Goal: Find specific page/section: Find specific page/section

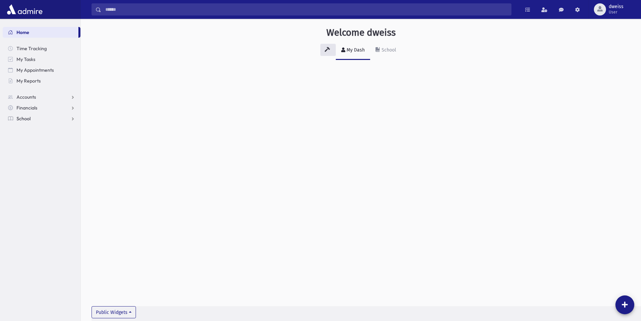
click at [35, 117] on link "School" at bounding box center [42, 118] width 78 height 11
click at [32, 132] on span "Students" at bounding box center [29, 129] width 19 height 6
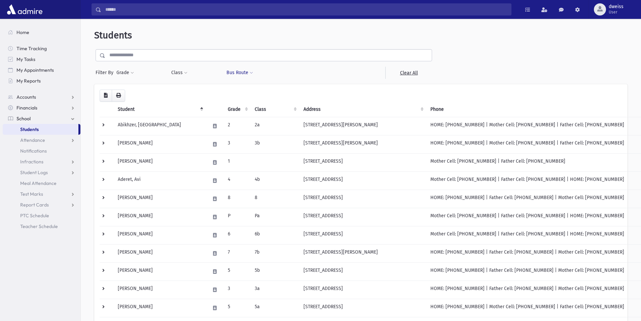
click at [242, 73] on button "Bus Route" at bounding box center [239, 73] width 27 height 12
click at [243, 73] on button "Bus Route" at bounding box center [239, 73] width 27 height 12
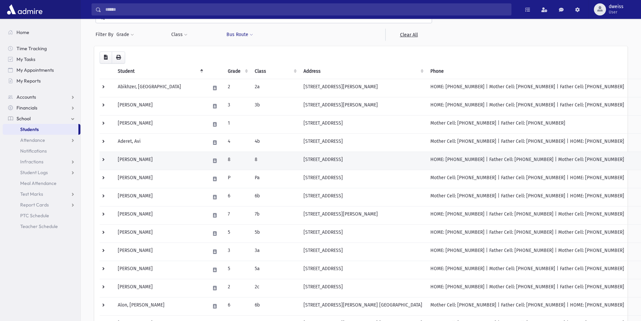
scroll to position [34, 0]
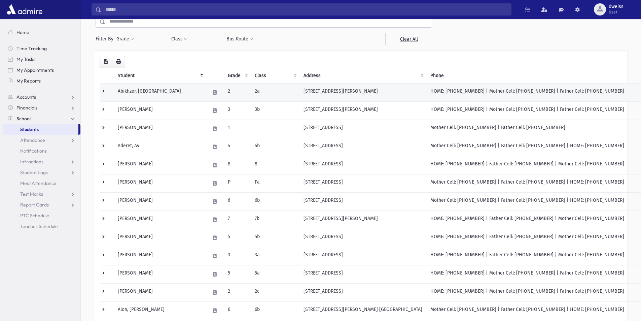
click at [105, 94] on td at bounding box center [107, 92] width 14 height 18
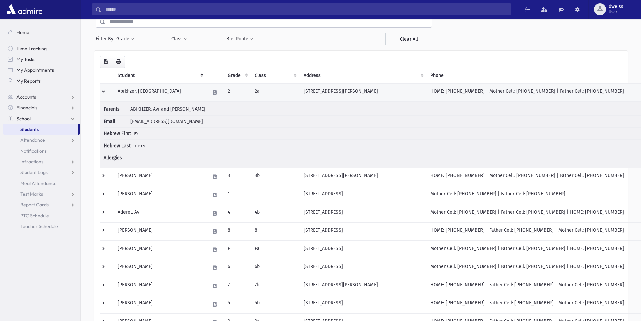
click at [105, 92] on td at bounding box center [107, 92] width 14 height 18
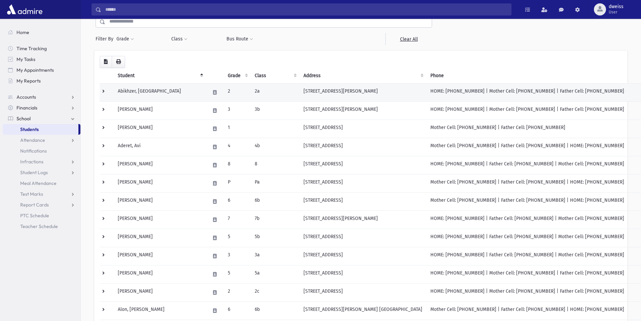
click at [261, 94] on td "2a" at bounding box center [275, 92] width 49 height 18
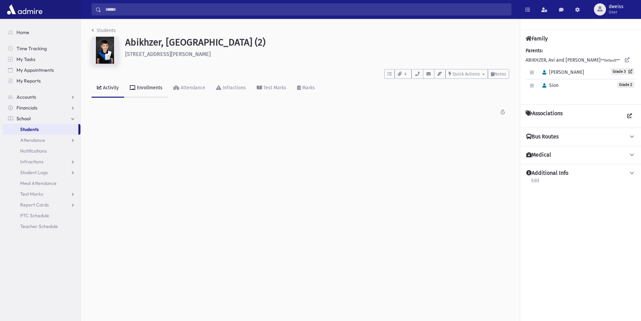
click at [146, 90] on div "Enrollments" at bounding box center [149, 88] width 27 height 6
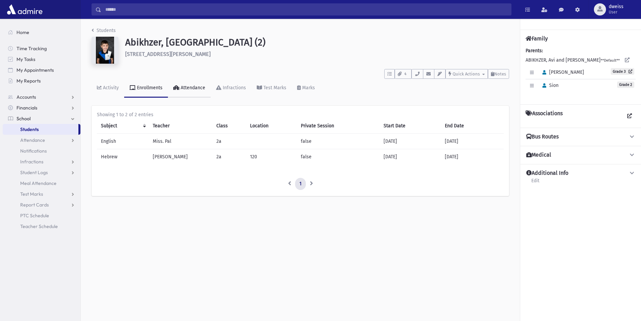
click at [184, 88] on div "Attendance" at bounding box center [192, 88] width 26 height 6
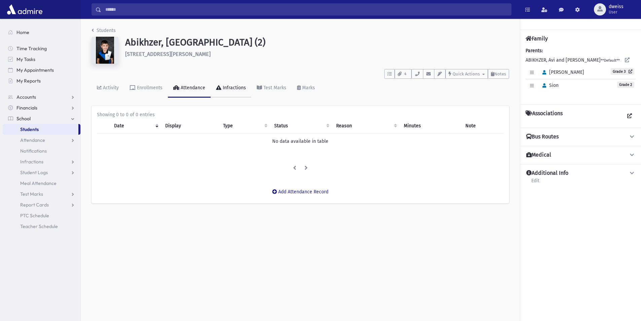
click at [226, 89] on div "Infractions" at bounding box center [233, 88] width 25 height 6
click at [108, 87] on div "Activity" at bounding box center [110, 88] width 17 height 6
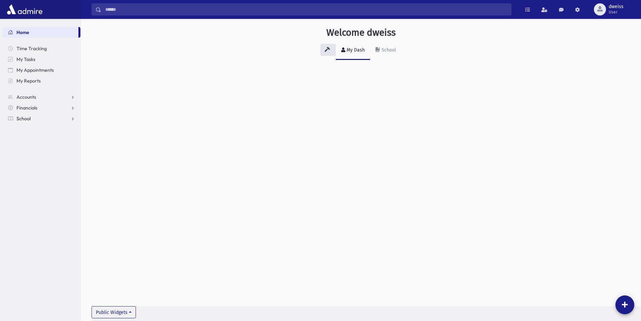
click at [38, 119] on link "School" at bounding box center [42, 118] width 78 height 11
click at [36, 124] on link "Students" at bounding box center [42, 129] width 78 height 11
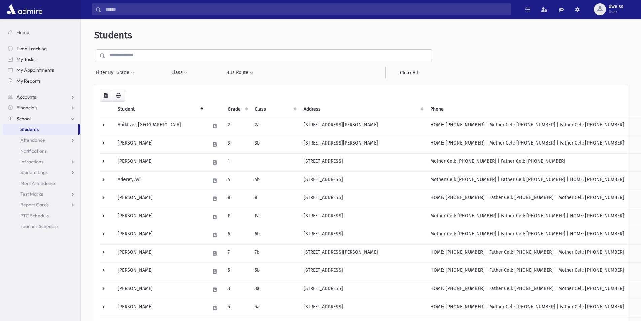
click at [120, 56] on input "text" at bounding box center [268, 55] width 326 height 12
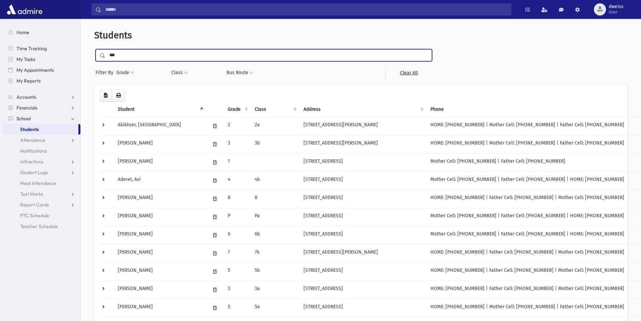
type input "***"
click at [94, 49] on input "submit" at bounding box center [103, 53] width 19 height 9
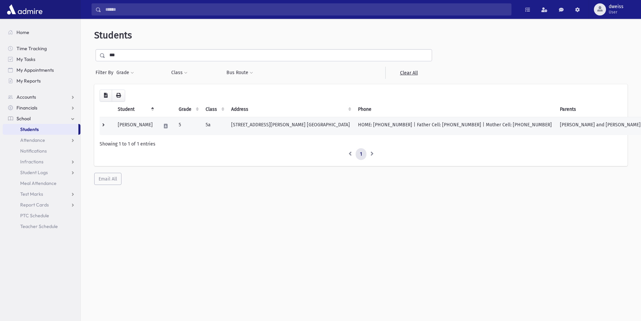
click at [240, 125] on td "[STREET_ADDRESS][PERSON_NAME] [GEOGRAPHIC_DATA]" at bounding box center [290, 126] width 127 height 18
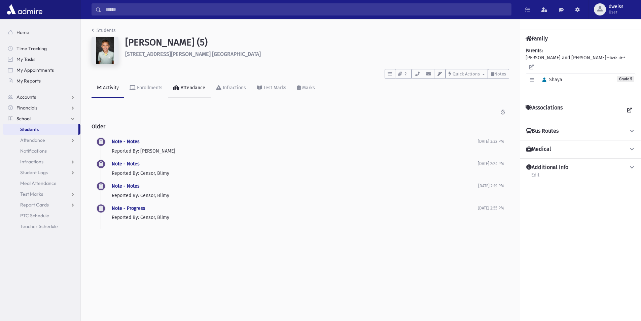
click at [197, 87] on div "Attendance" at bounding box center [192, 88] width 26 height 6
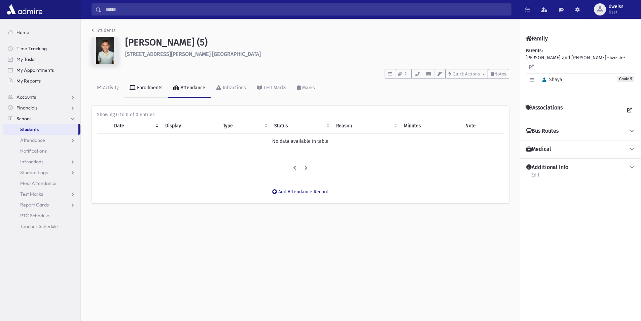
click at [148, 86] on div "Enrollments" at bounding box center [149, 88] width 27 height 6
